Goal: Information Seeking & Learning: Find specific fact

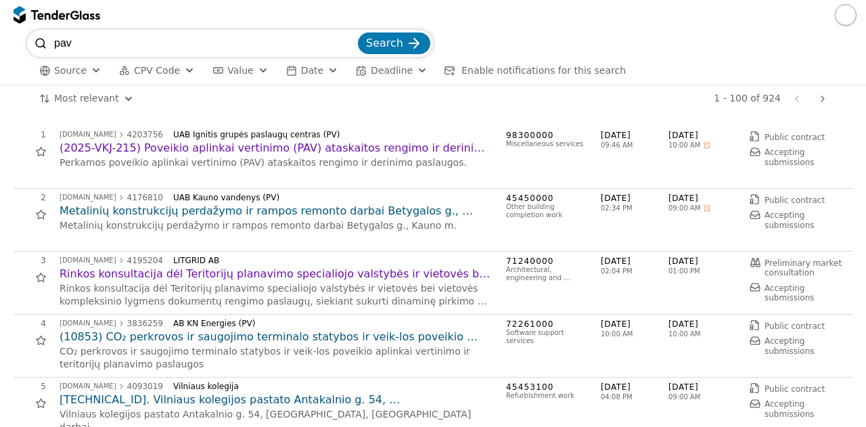
scroll to position [556, 0]
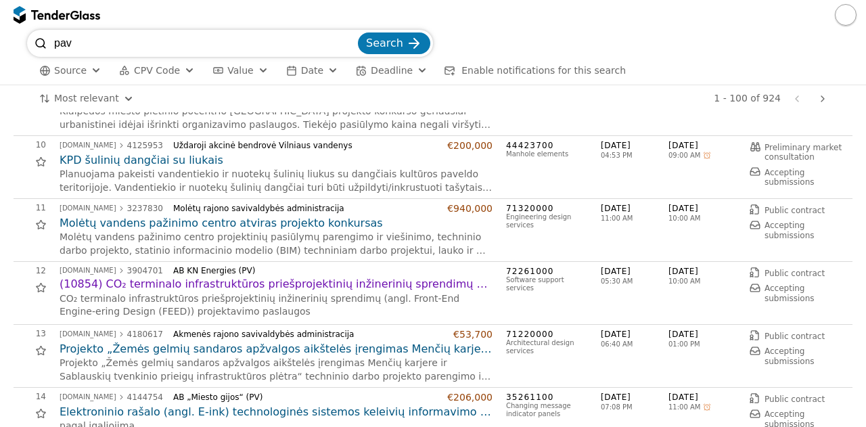
drag, startPoint x: 106, startPoint y: 39, endPoint x: 24, endPoint y: 37, distance: 82.6
click at [24, 37] on div "pav Search Source CPV Code Type Buyer Value Date Deadline Enable notifications …" at bounding box center [433, 57] width 853 height 55
click at [88, 37] on input "search" at bounding box center [204, 43] width 301 height 27
type input "galimybi"
click at [358, 32] on button "Search" at bounding box center [394, 43] width 72 height 22
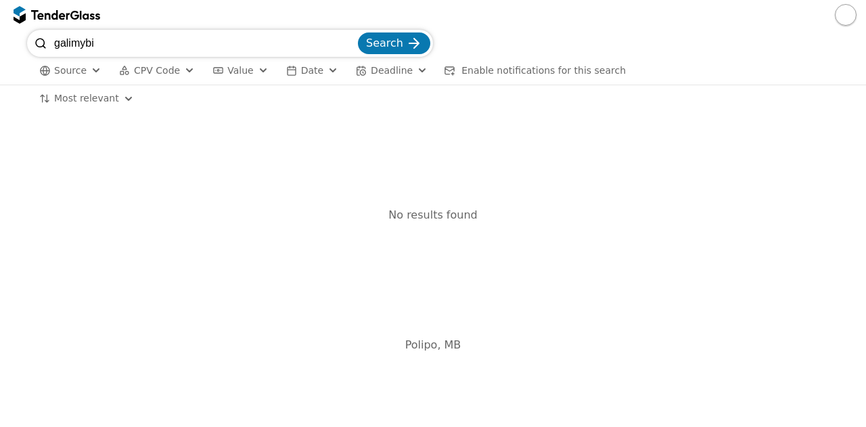
click at [279, 51] on input "galimybi" at bounding box center [204, 43] width 301 height 27
type input "galimy"
click at [358, 32] on button "Search" at bounding box center [394, 43] width 72 height 22
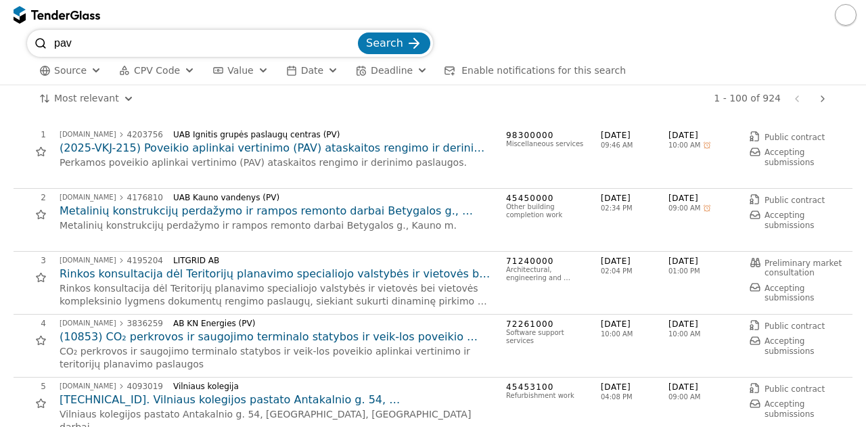
scroll to position [556, 0]
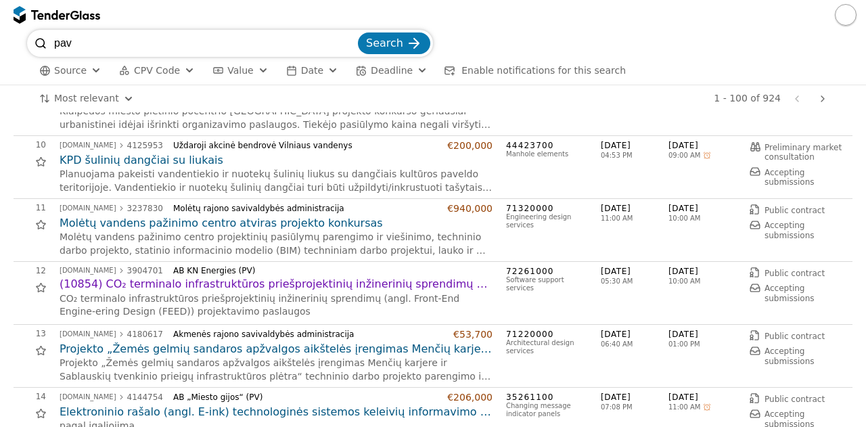
click at [156, 70] on span "CPV Code" at bounding box center [157, 70] width 46 height 11
drag, startPoint x: 123, startPoint y: 46, endPoint x: 5, endPoint y: 39, distance: 118.0
click at [5, 39] on div "pav Search Source CPV Code Type Buyer Value Date Deadline Enable notifications …" at bounding box center [433, 58] width 866 height 56
drag, startPoint x: 159, startPoint y: 74, endPoint x: 156, endPoint y: 60, distance: 14.6
click at [156, 60] on div "Source CPV Code Type Buyer Value Date Deadline Enable notifications for this se…" at bounding box center [433, 71] width 812 height 28
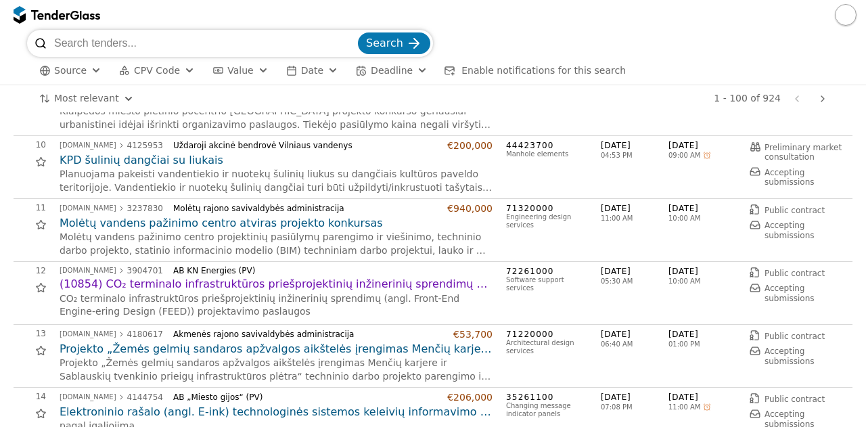
click at [156, 71] on span "CPV Code" at bounding box center [157, 70] width 46 height 11
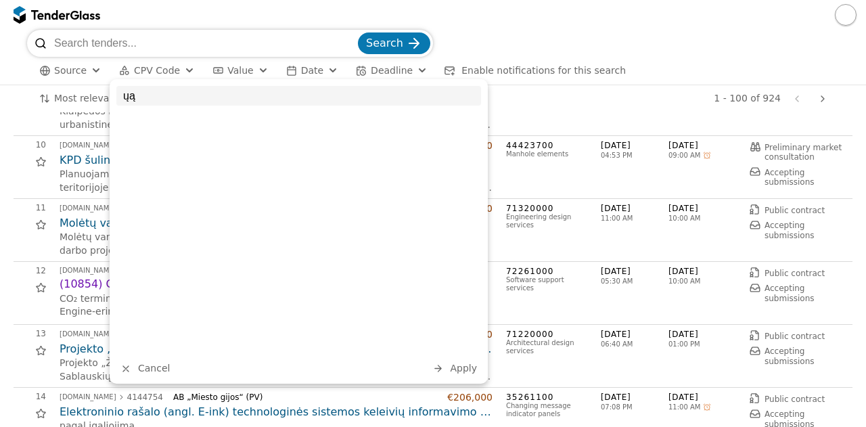
type input "ų"
type input "71"
click at [168, 120] on div "71000000 Architectural, construction, engineering and inspection services" at bounding box center [313, 126] width 336 height 24
click at [471, 369] on span "Apply" at bounding box center [463, 368] width 27 height 11
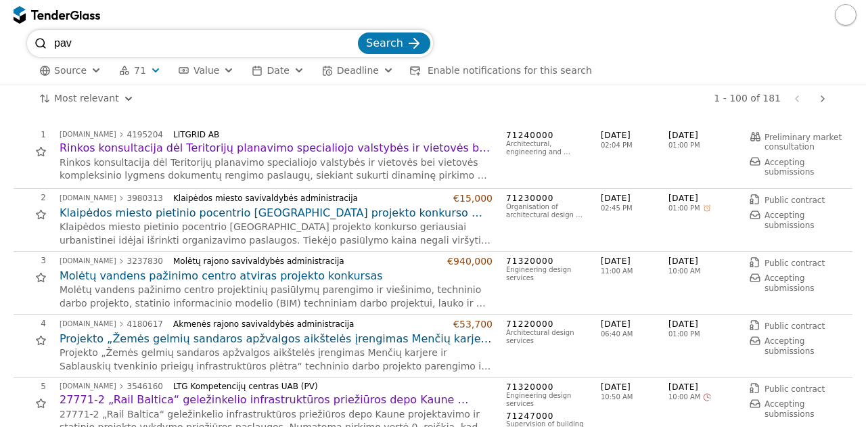
click at [355, 148] on h2 "Rinkos konsultacija dėl Teritorijų planavimo specialiojo valstybės ir vietovės …" at bounding box center [276, 148] width 433 height 15
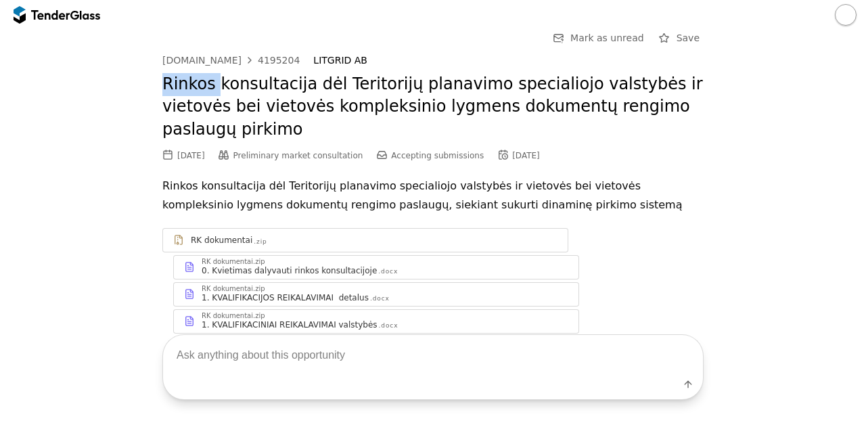
drag, startPoint x: 158, startPoint y: 83, endPoint x: 208, endPoint y: 91, distance: 51.5
click at [208, 91] on h2 "Rinkos konsultacija dėl Teritorijų planavimo specialiojo valstybės ir vietovės …" at bounding box center [433, 107] width 542 height 68
drag, startPoint x: 282, startPoint y: 58, endPoint x: 240, endPoint y: 56, distance: 42.0
click at [240, 56] on div "[DOMAIN_NAME] 4195204 LITGRID AB" at bounding box center [433, 61] width 542 height 12
copy link "4195204"
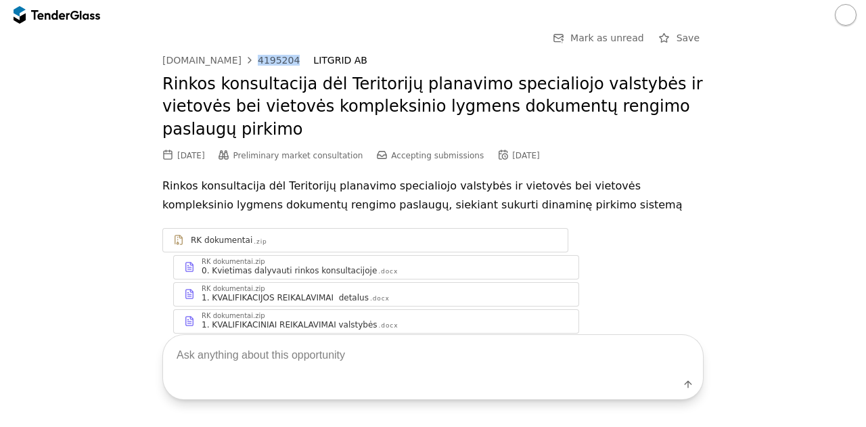
click at [226, 56] on link "[DOMAIN_NAME] 4195204" at bounding box center [230, 60] width 137 height 11
click at [261, 58] on div "4195204" at bounding box center [279, 60] width 42 height 9
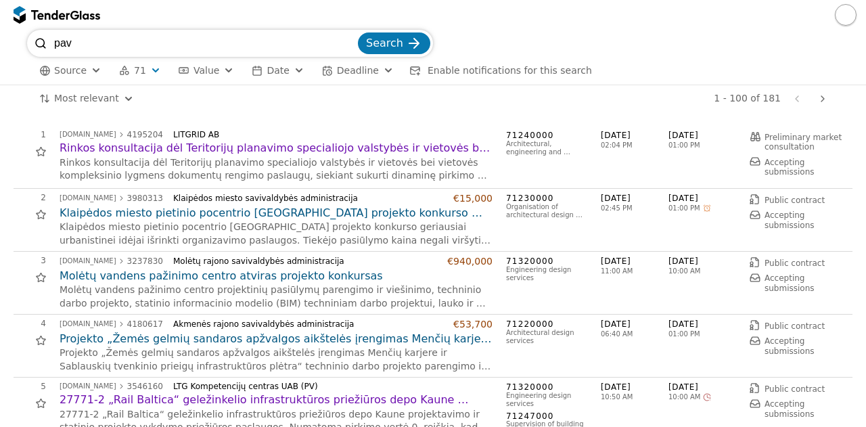
drag, startPoint x: 143, startPoint y: 48, endPoint x: 7, endPoint y: 53, distance: 136.2
click at [7, 53] on div "pav Search Source 71 Type Buyer Value Date Deadline Enable notifications for th…" at bounding box center [433, 57] width 853 height 55
click at [387, 42] on span "Search" at bounding box center [384, 43] width 37 height 13
